Goal: Task Accomplishment & Management: Manage account settings

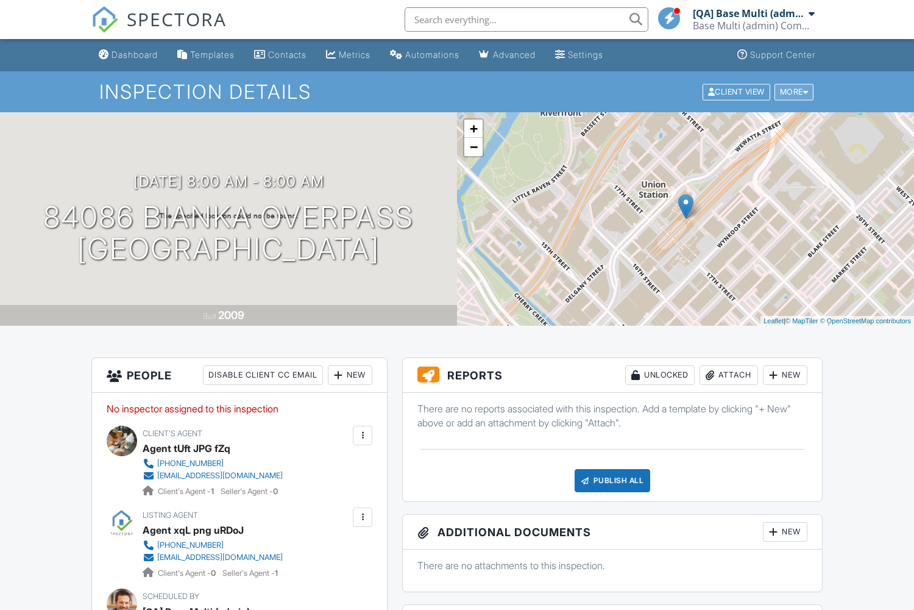
click at [793, 91] on div "More" at bounding box center [795, 92] width 40 height 16
click at [0, 0] on link "Delete" at bounding box center [0, 0] width 0 height 0
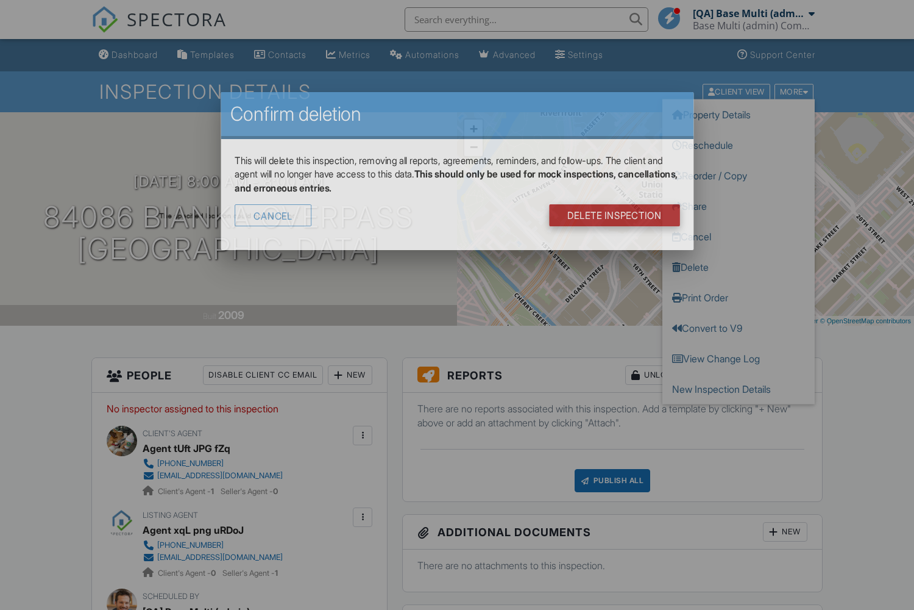
click at [623, 205] on link "DELETE Inspection" at bounding box center [614, 216] width 131 height 22
